Goal: Transaction & Acquisition: Book appointment/travel/reservation

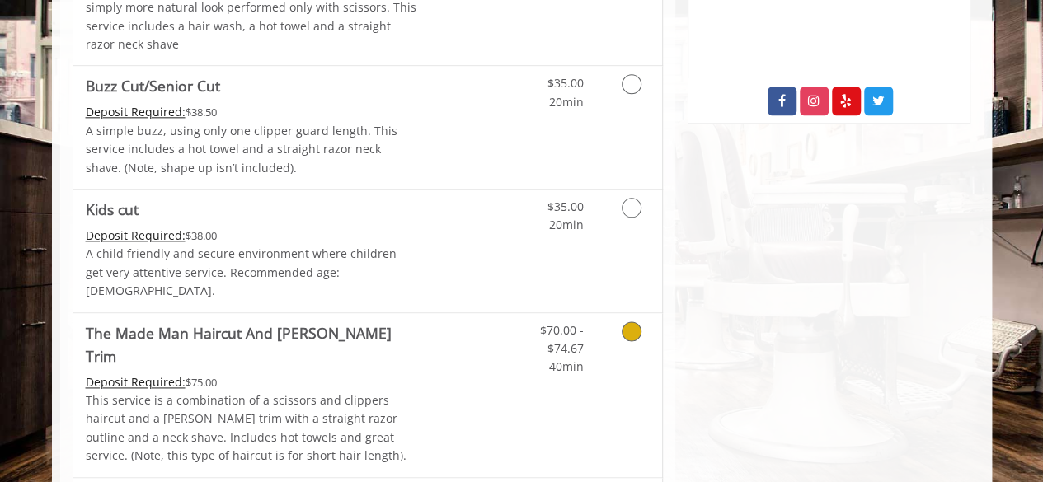
scroll to position [949, 0]
click at [425, 329] on link "Discounted Price" at bounding box center [465, 394] width 98 height 164
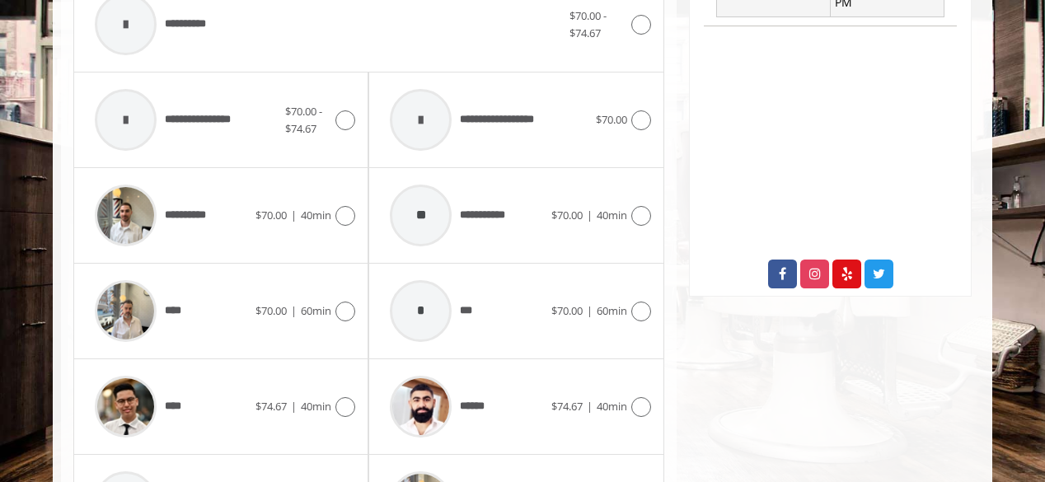
scroll to position [775, 0]
click at [516, 376] on div "******" at bounding box center [466, 407] width 169 height 78
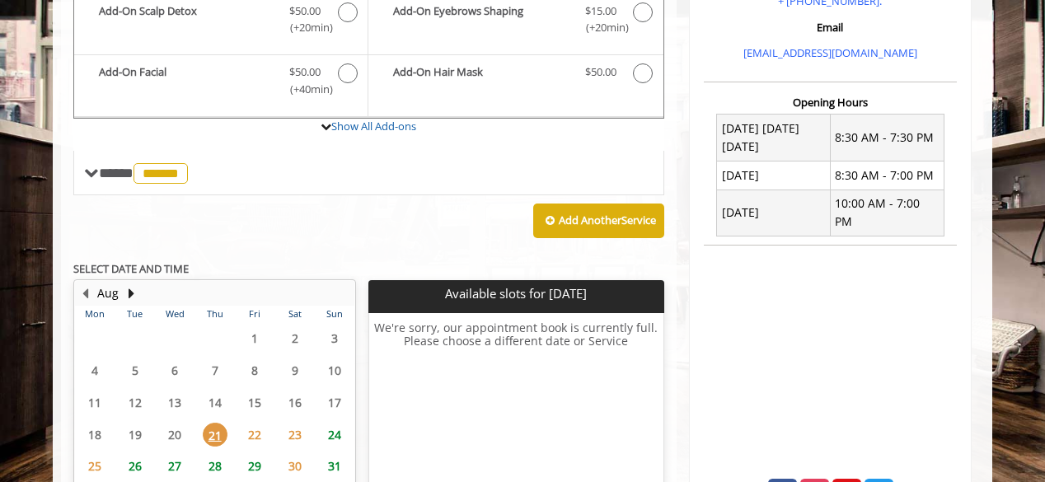
scroll to position [556, 0]
click at [255, 423] on span "22" at bounding box center [254, 435] width 25 height 24
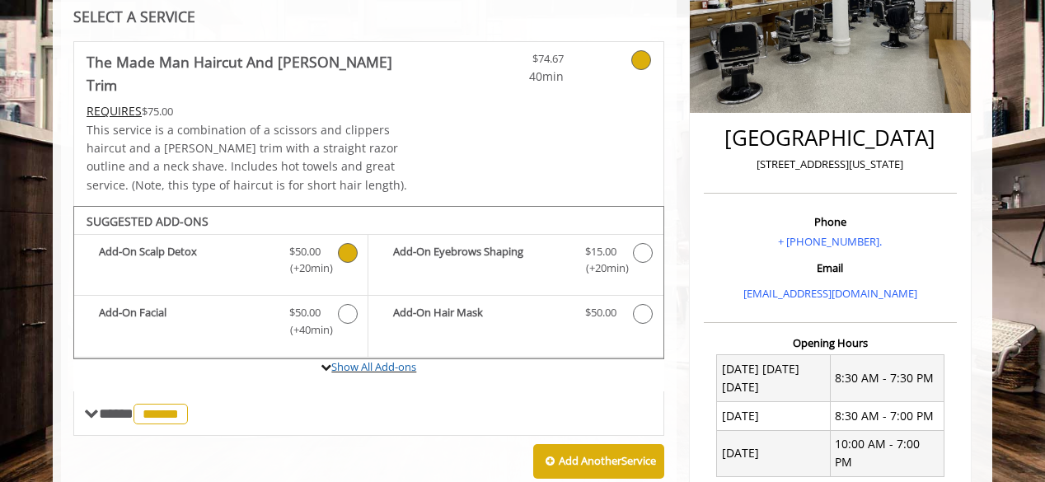
scroll to position [313, 0]
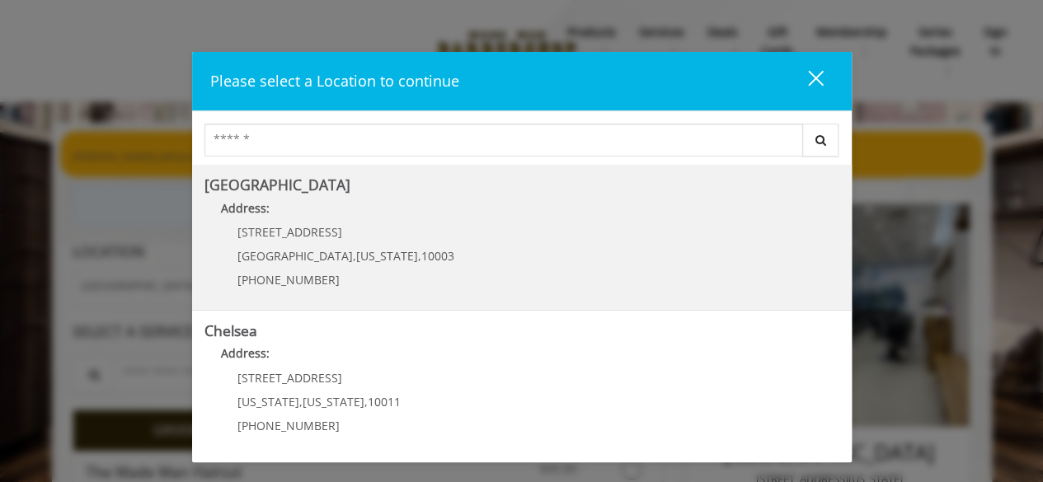
click at [438, 222] on Village "Address:" at bounding box center [521, 213] width 635 height 26
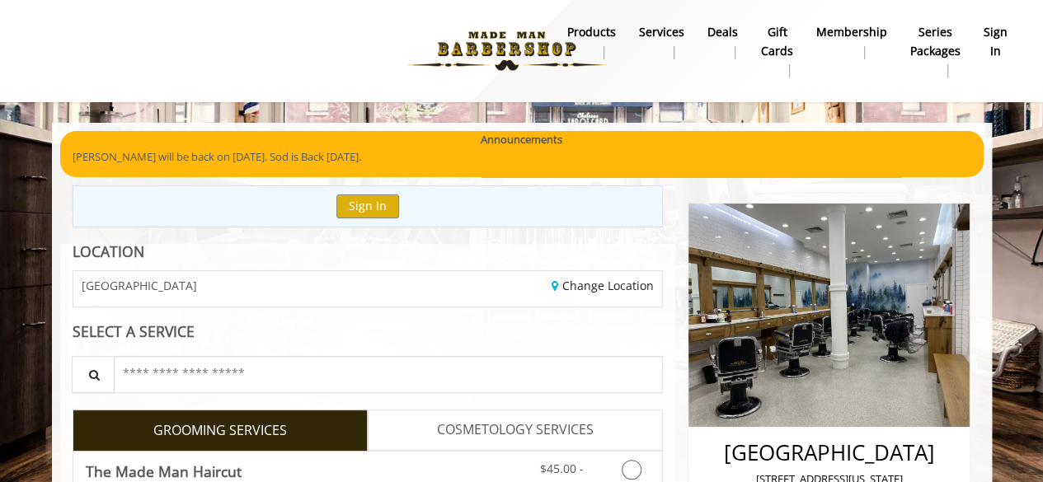
scroll to position [2, 0]
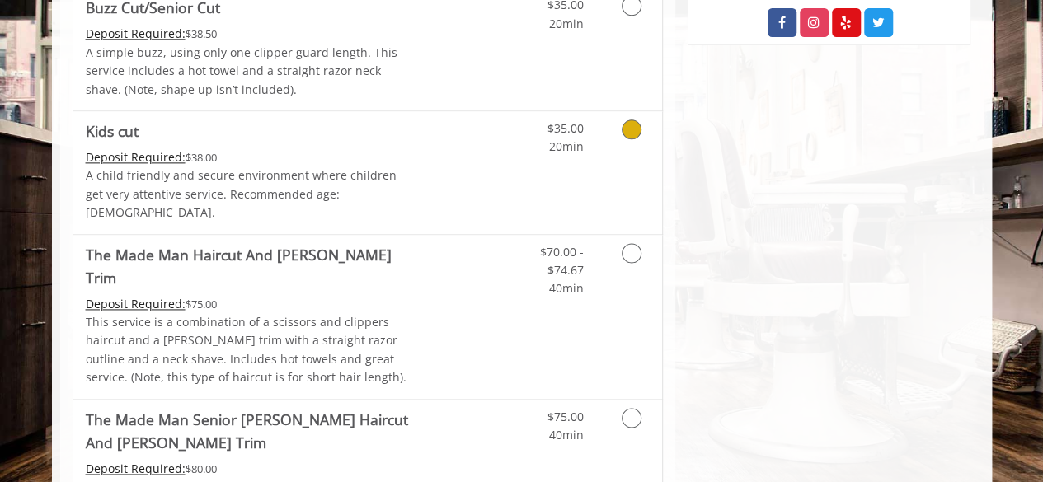
scroll to position [1025, 0]
click at [409, 315] on p "This service is a combination of a scissors and clippers haircut and a [PERSON_…" at bounding box center [251, 352] width 331 height 74
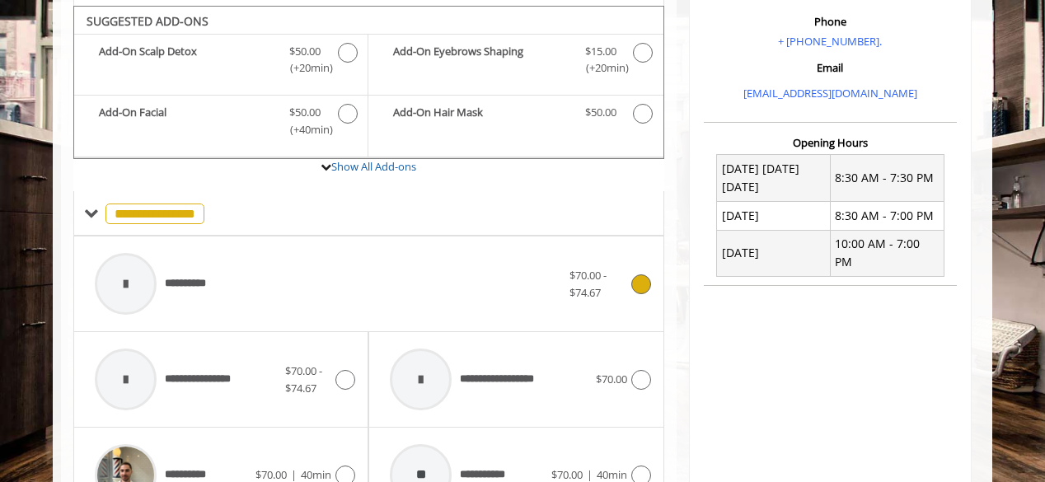
scroll to position [496, 0]
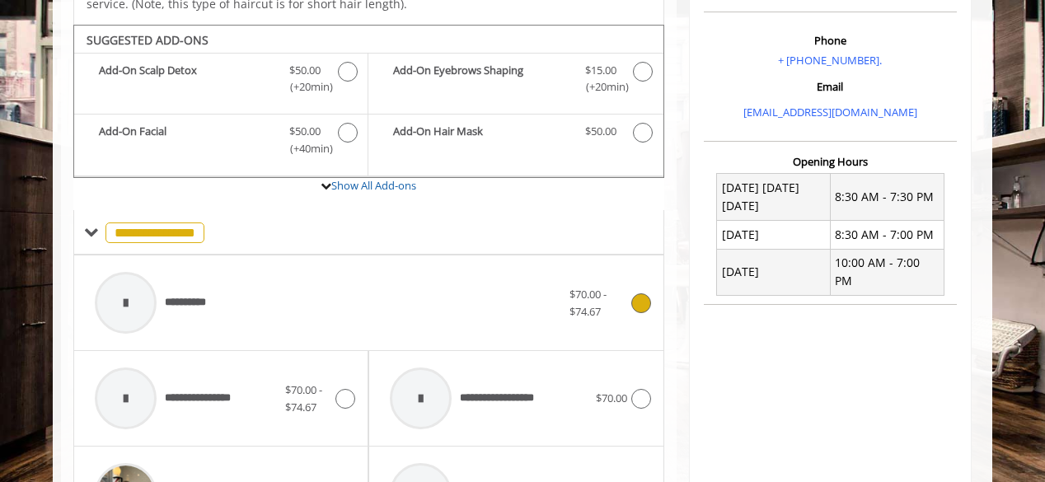
click at [173, 294] on span "**********" at bounding box center [193, 302] width 56 height 17
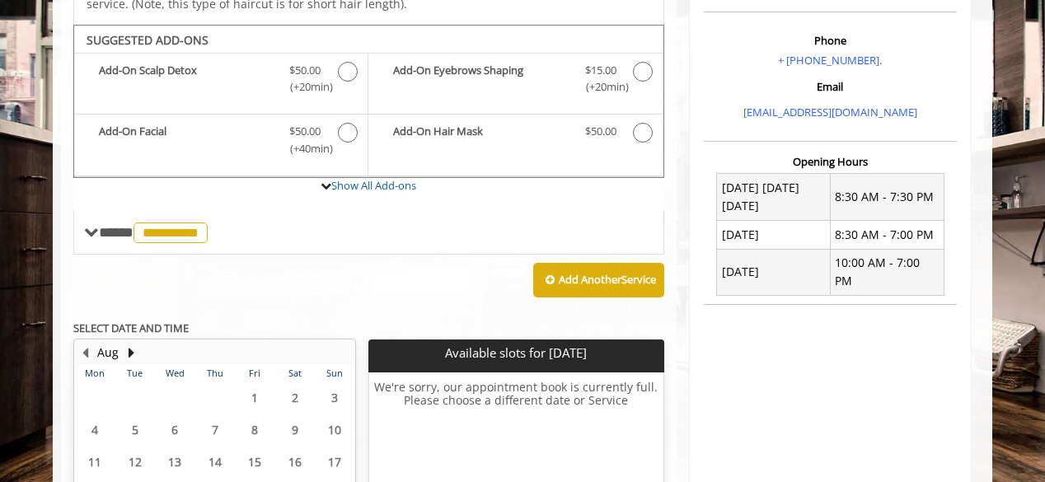
scroll to position [620, 0]
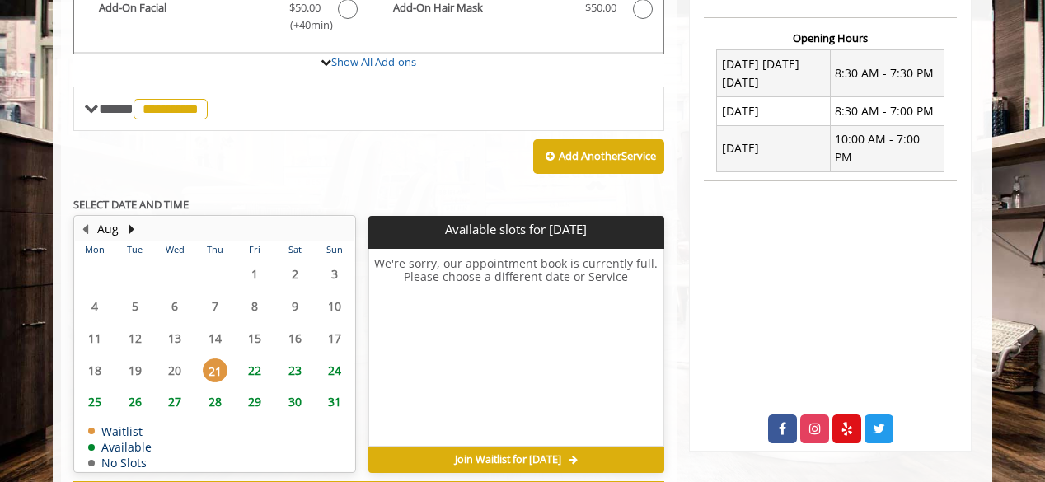
click at [250, 359] on span "22" at bounding box center [254, 371] width 25 height 24
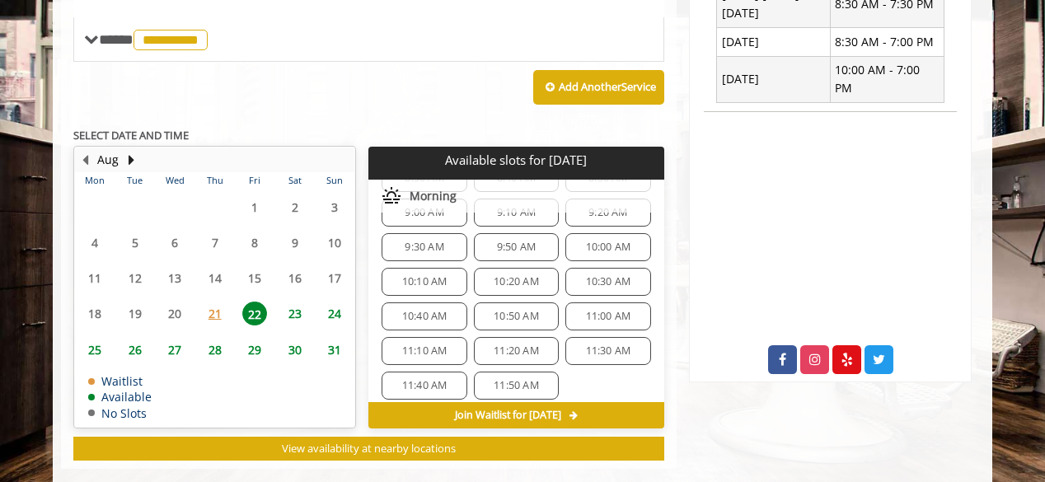
scroll to position [63, 0]
click at [439, 378] on span "11:40 AM" at bounding box center [424, 384] width 45 height 13
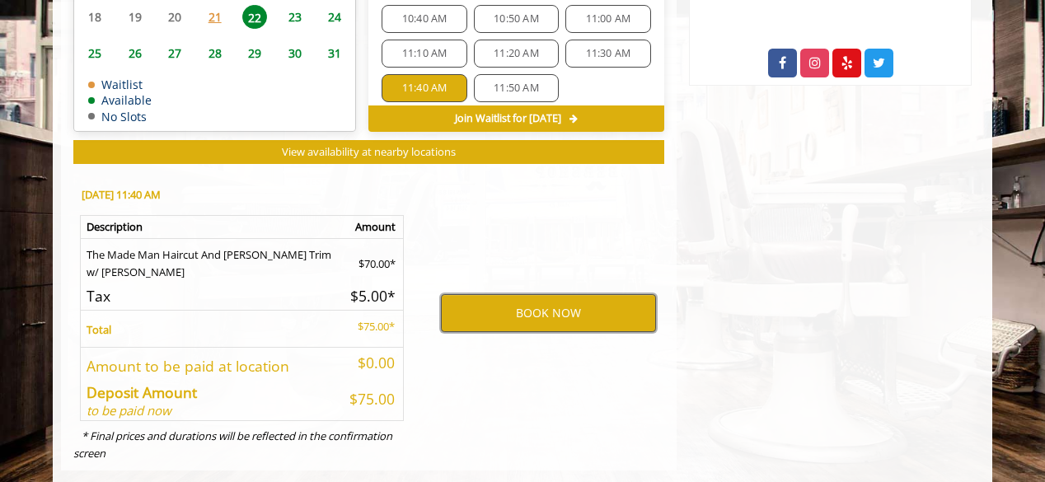
click at [503, 294] on button "BOOK NOW" at bounding box center [548, 313] width 215 height 38
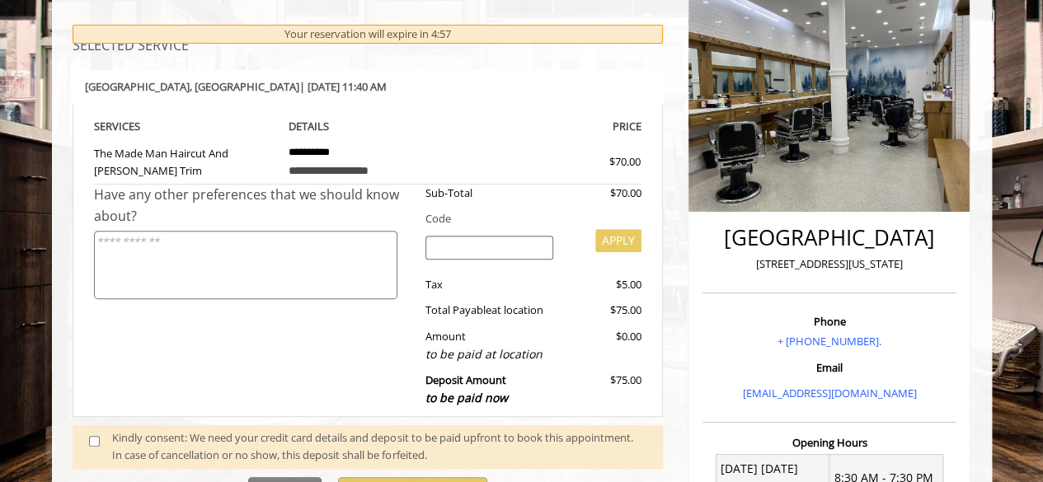
scroll to position [303, 0]
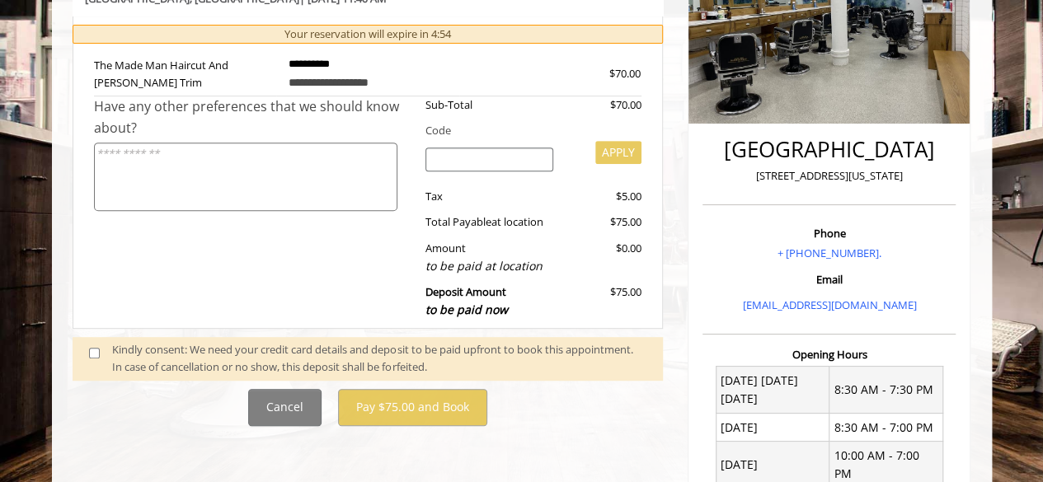
click at [99, 355] on span at bounding box center [101, 358] width 49 height 35
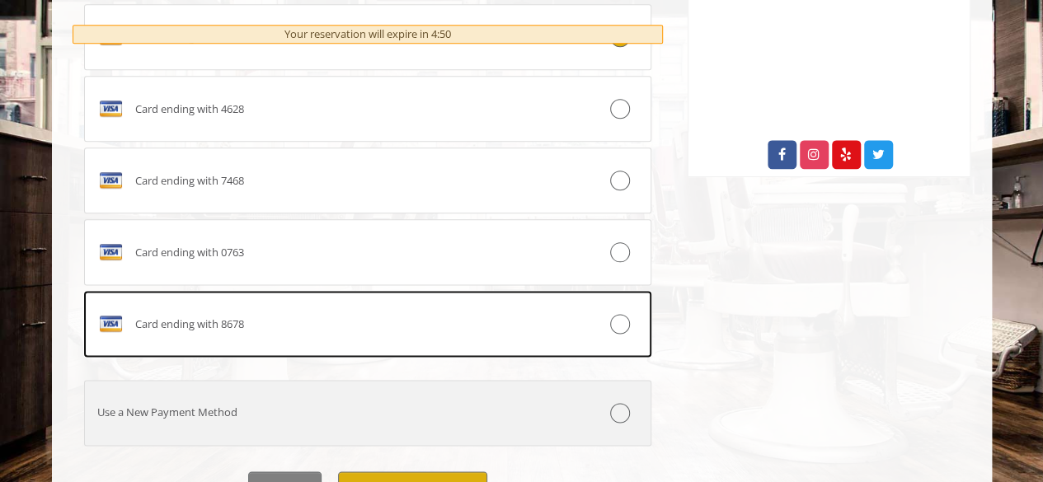
scroll to position [975, 0]
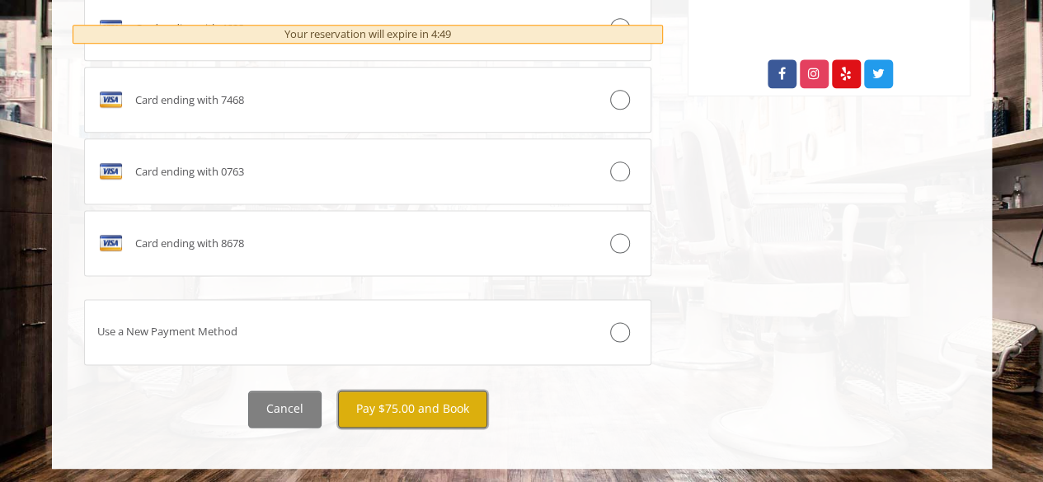
click at [471, 418] on button "Pay $75.00 and Book" at bounding box center [412, 409] width 149 height 37
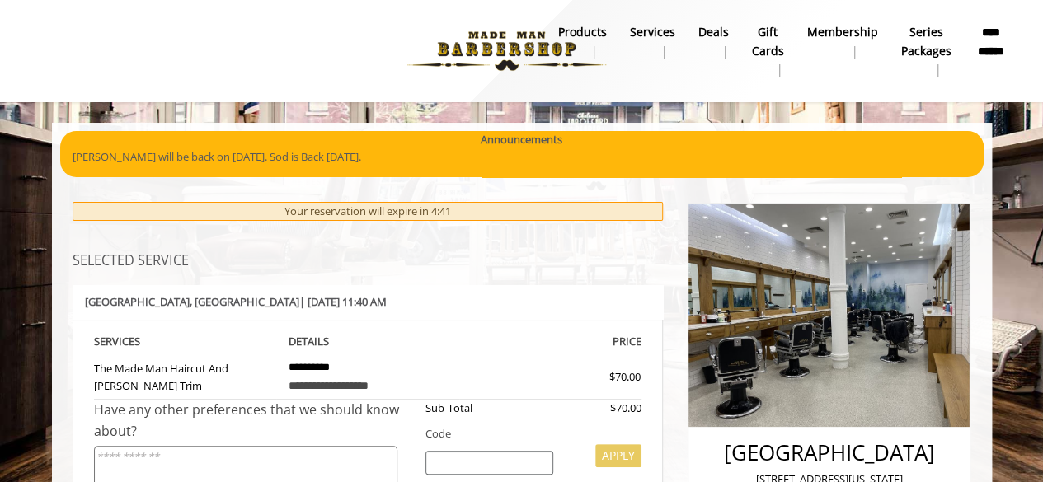
scroll to position [3, 0]
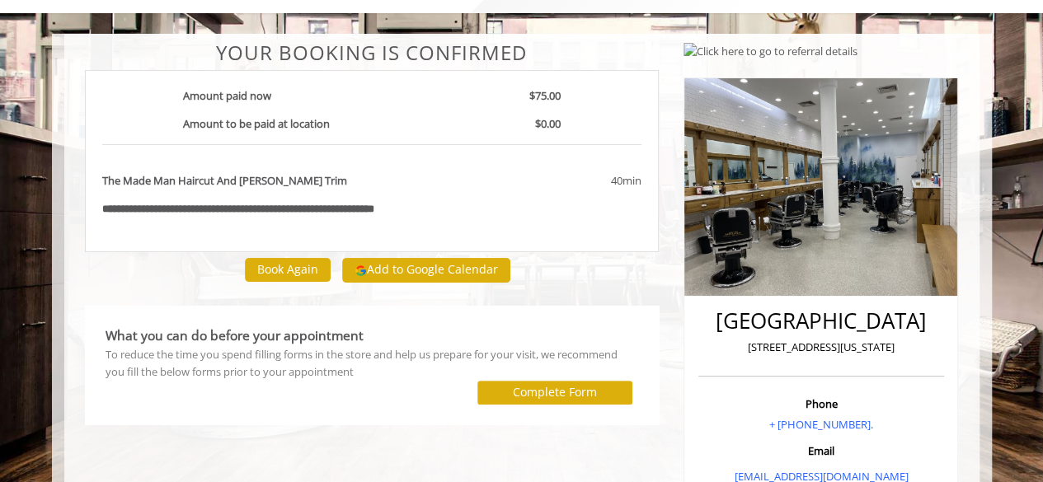
scroll to position [40, 0]
